Goal: Information Seeking & Learning: Learn about a topic

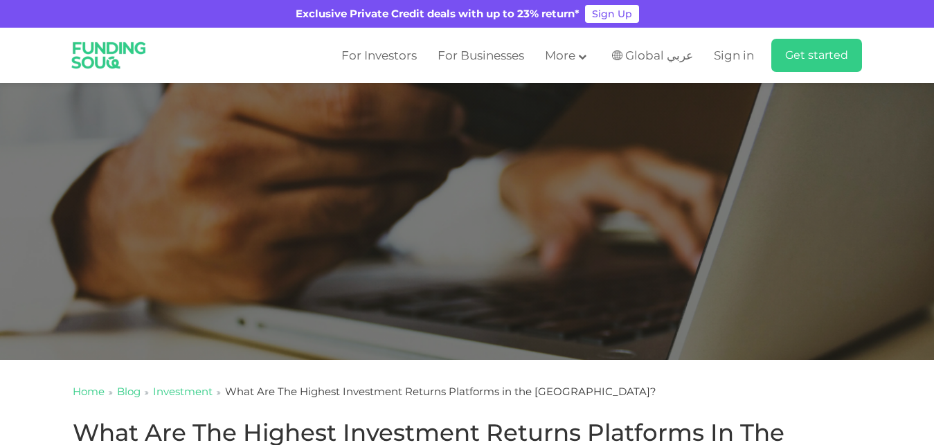
click at [94, 55] on img at bounding box center [109, 55] width 94 height 50
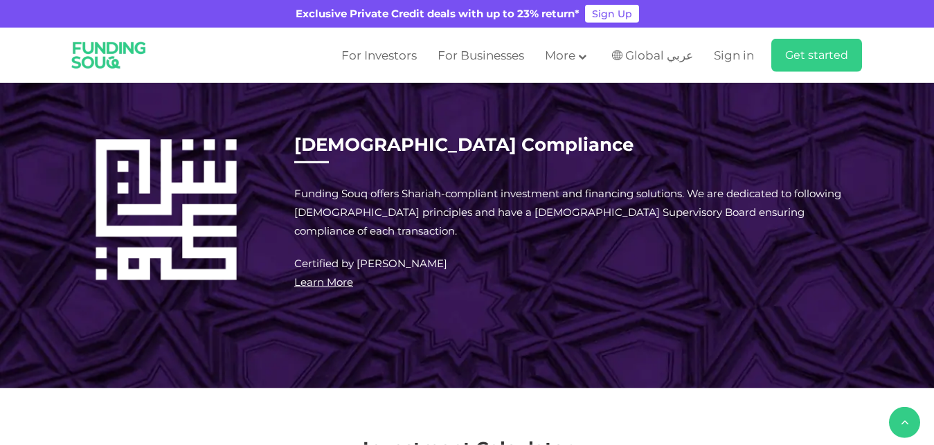
scroll to position [919, 0]
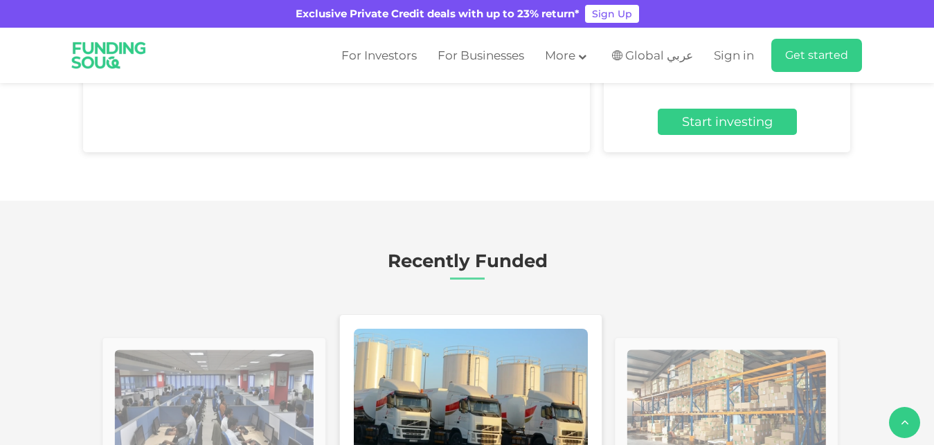
type tc-range-slider "4"
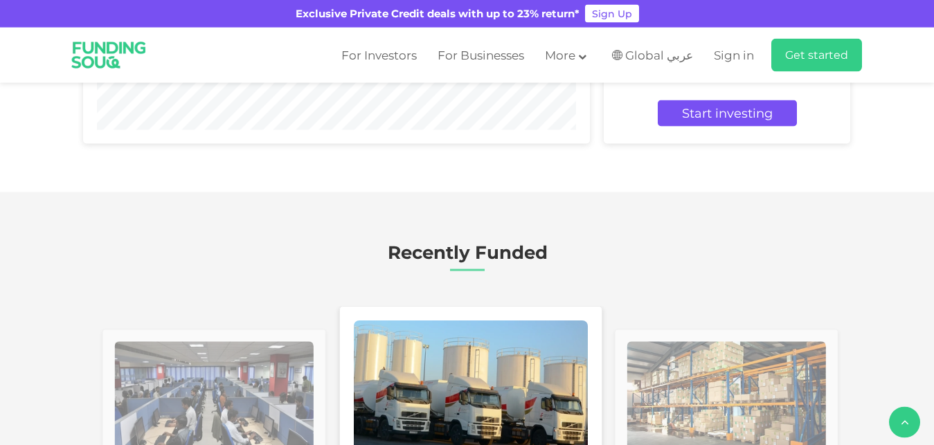
scroll to position [1837, 0]
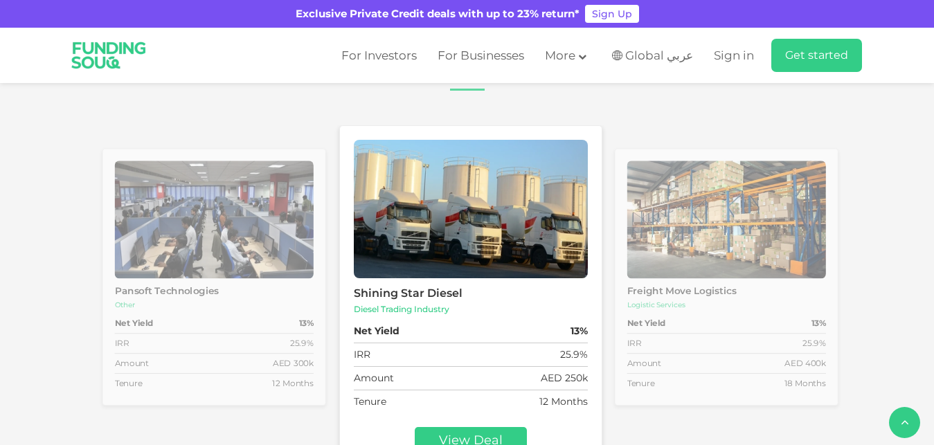
type tc-range-slider "10000"
drag, startPoint x: 125, startPoint y: 132, endPoint x: 115, endPoint y: 133, distance: 10.4
type tc-range-slider "10000"
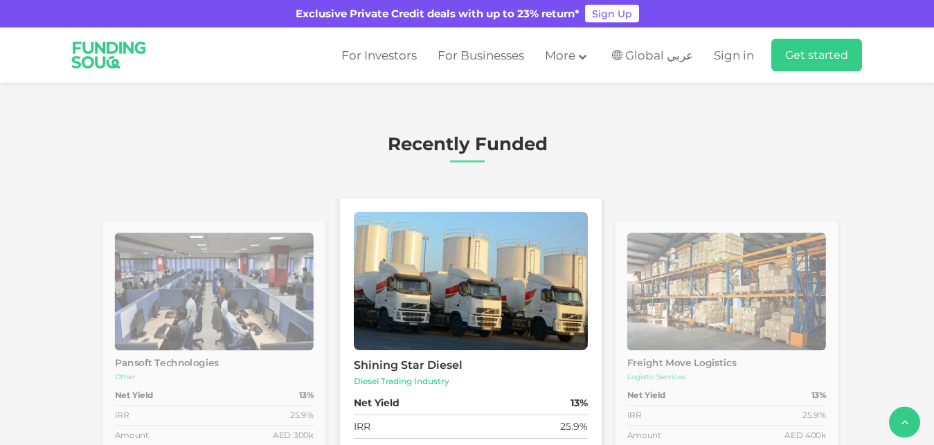
scroll to position [1779, 0]
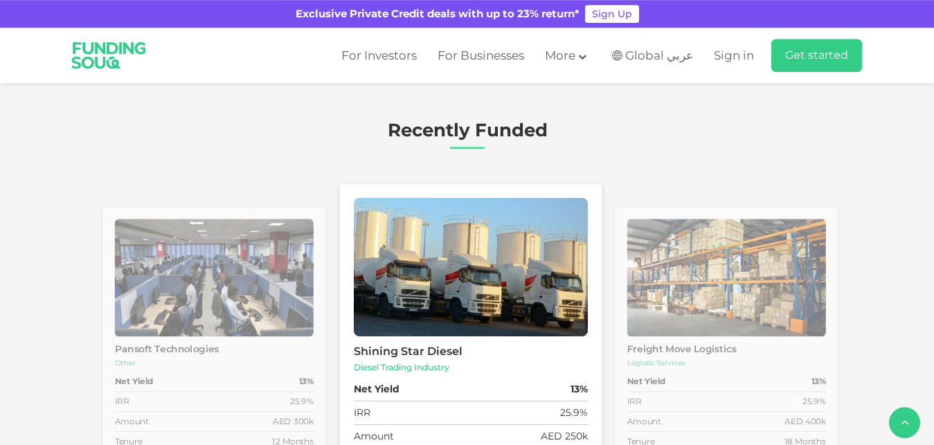
radio input "true"
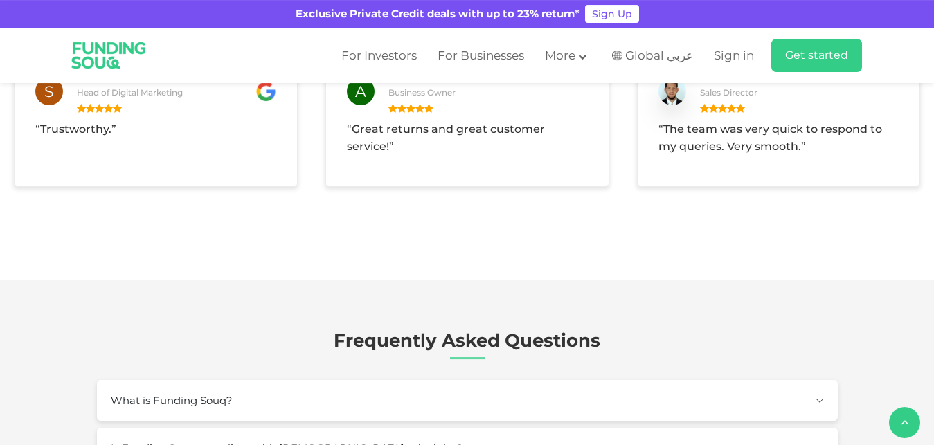
scroll to position [2415, 0]
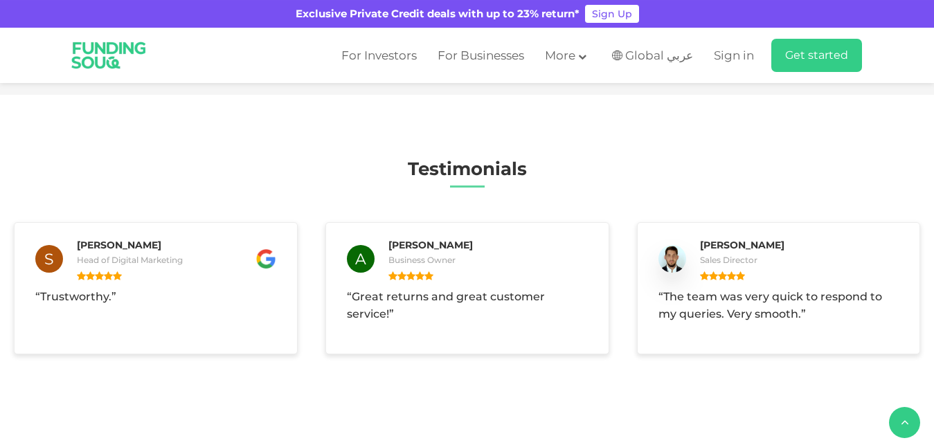
scroll to position [2344, 0]
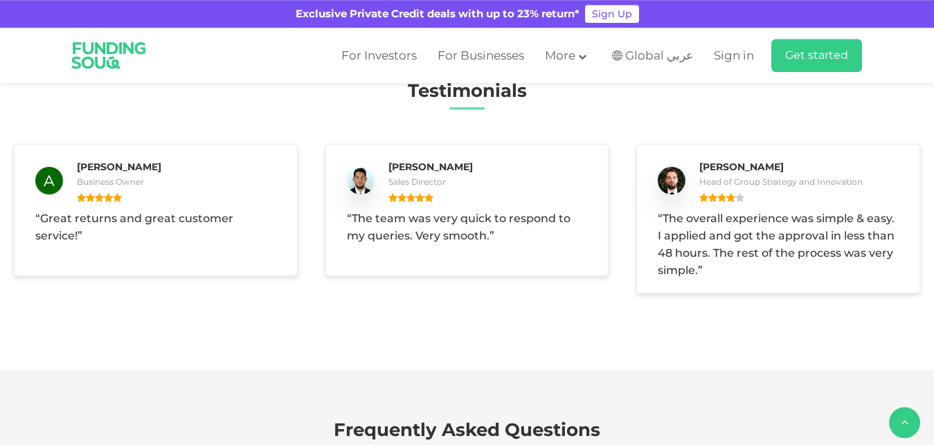
drag, startPoint x: 551, startPoint y: 235, endPoint x: 295, endPoint y: 231, distance: 256.3
drag, startPoint x: 750, startPoint y: 272, endPoint x: 481, endPoint y: 272, distance: 268.1
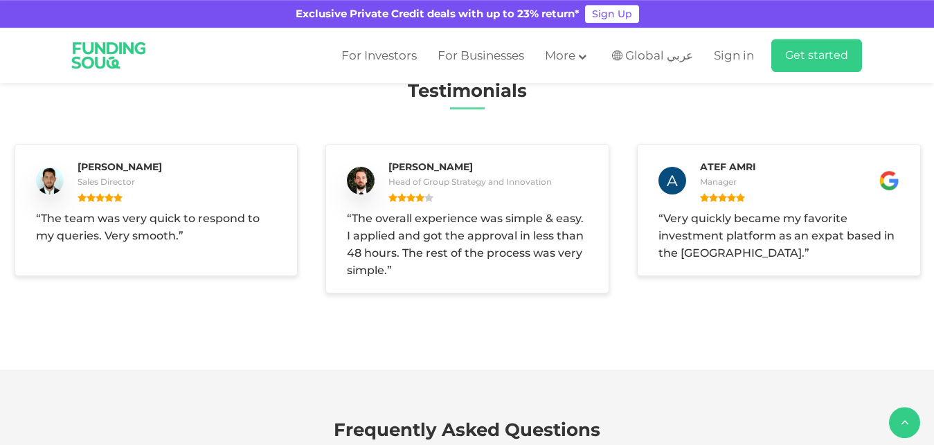
drag, startPoint x: 768, startPoint y: 272, endPoint x: 560, endPoint y: 272, distance: 208.5
drag, startPoint x: 706, startPoint y: 272, endPoint x: 578, endPoint y: 272, distance: 127.5
drag, startPoint x: 811, startPoint y: 290, endPoint x: 582, endPoint y: 266, distance: 230.5
